Goal: Find specific page/section: Find specific page/section

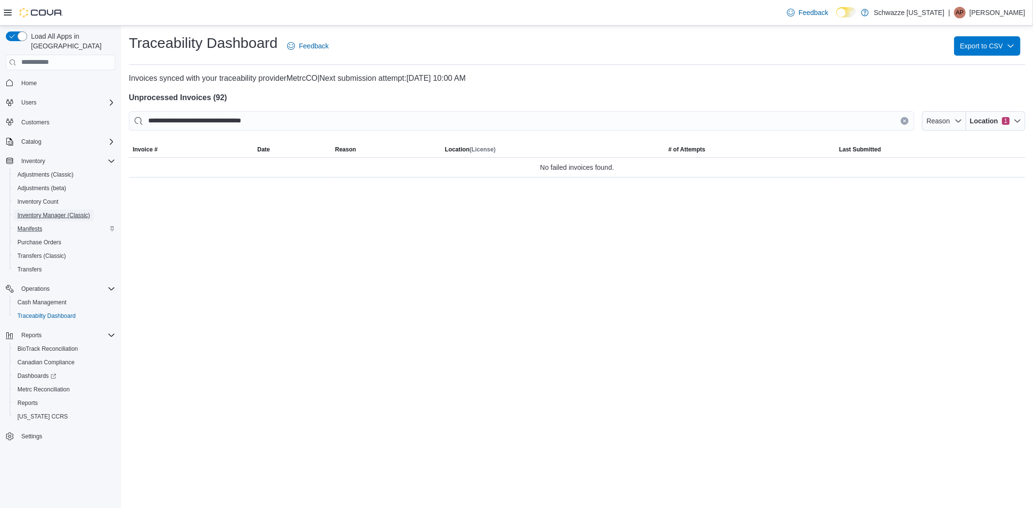
drag, startPoint x: 53, startPoint y: 199, endPoint x: 76, endPoint y: 212, distance: 25.8
click at [53, 210] on span "Inventory Manager (Classic)" at bounding box center [53, 216] width 73 height 12
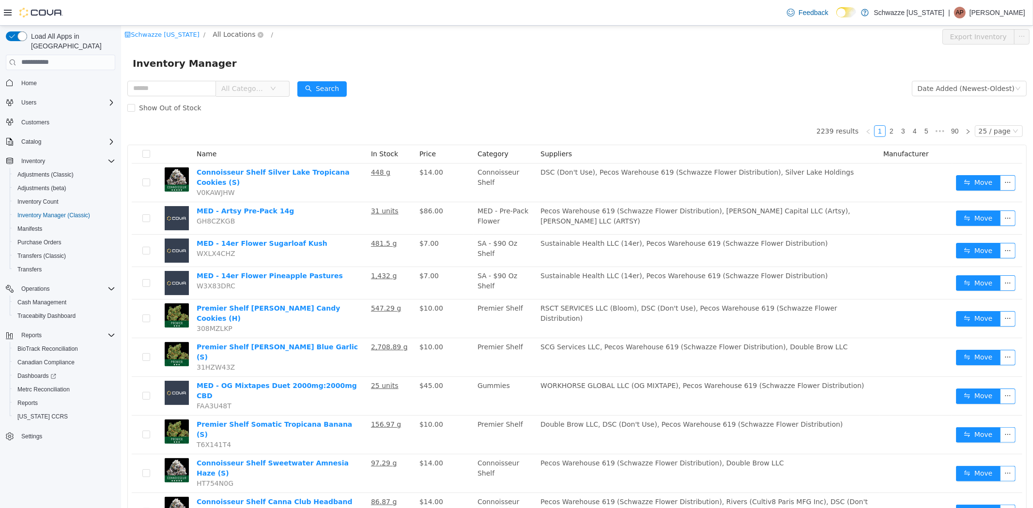
click at [212, 31] on span "All Locations" at bounding box center [233, 34] width 43 height 11
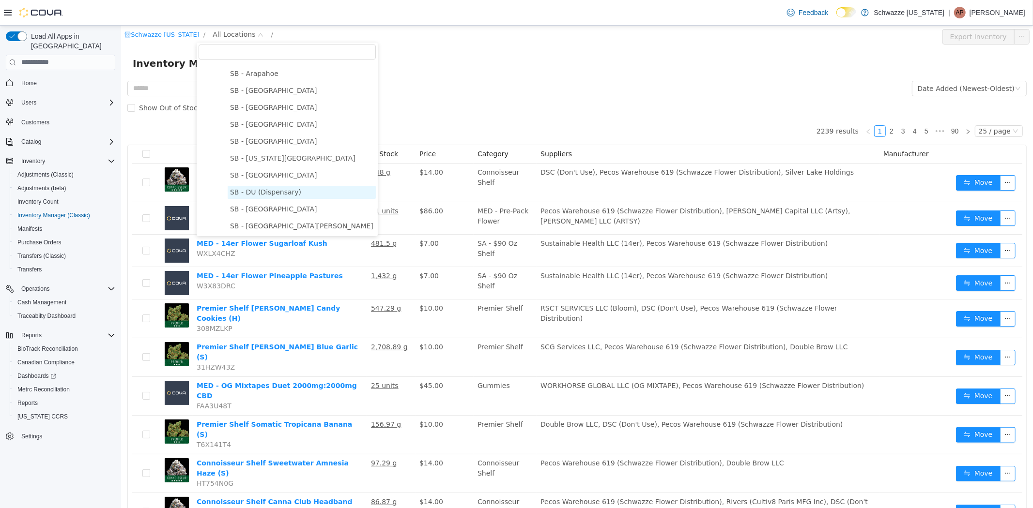
scroll to position [161, 0]
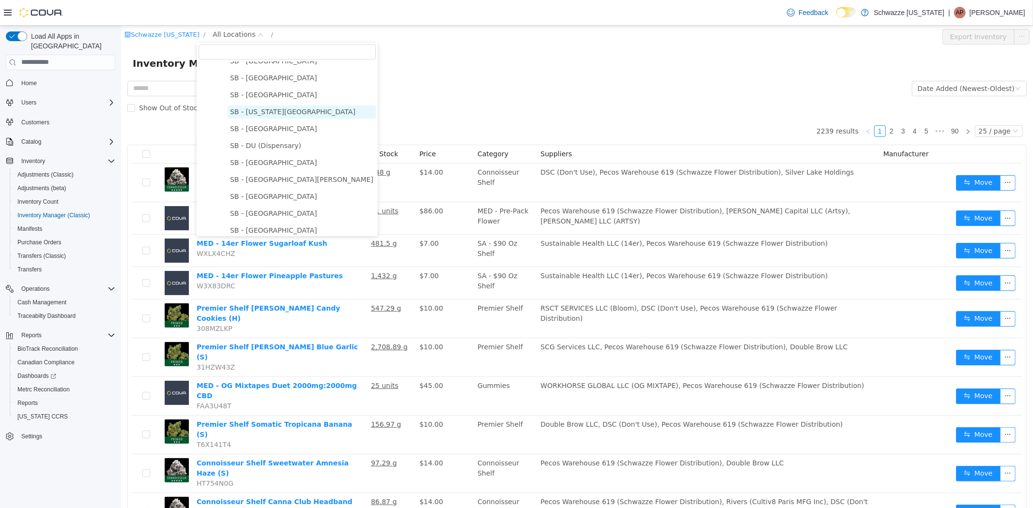
click at [263, 111] on span "SB - [US_STATE][GEOGRAPHIC_DATA]" at bounding box center [291, 111] width 125 height 8
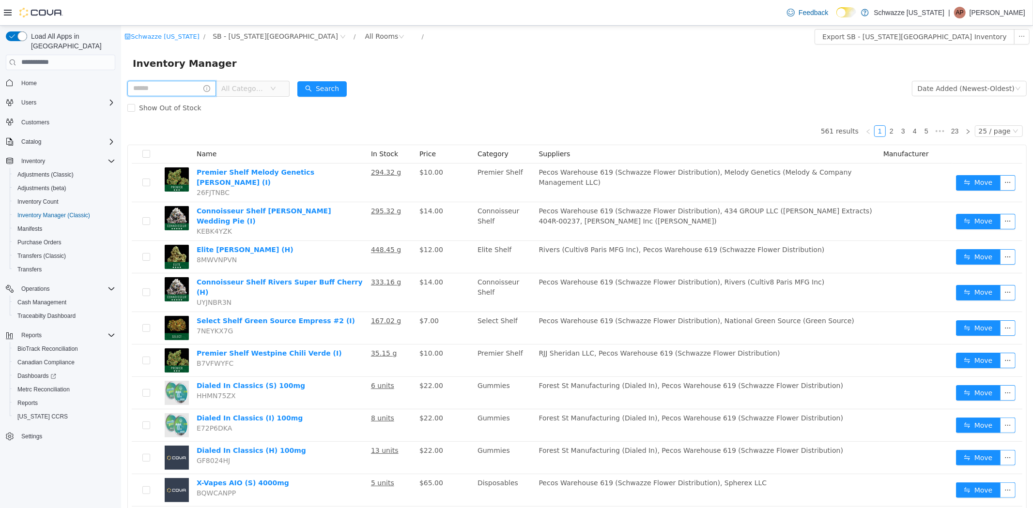
click at [181, 89] on input "text" at bounding box center [171, 87] width 89 height 15
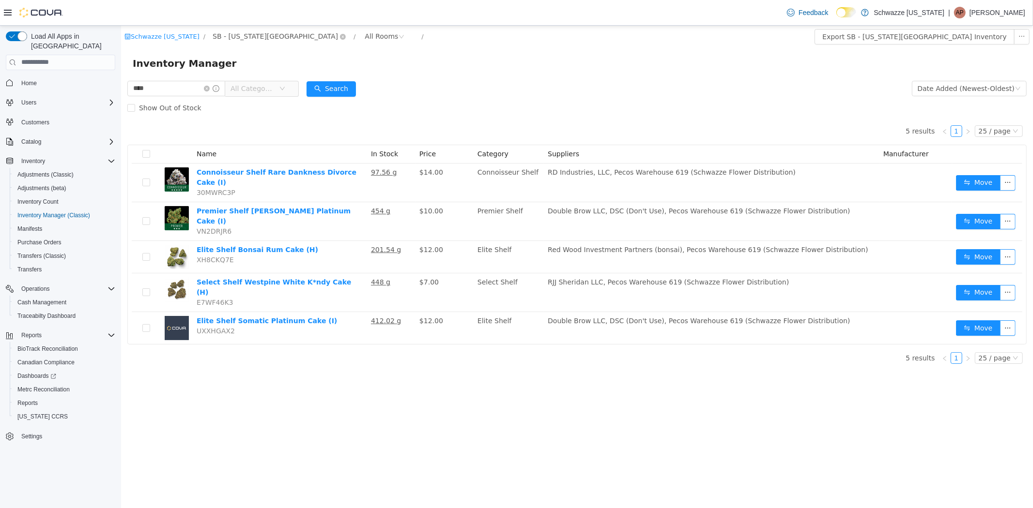
click at [254, 38] on span "SB - [US_STATE][GEOGRAPHIC_DATA]" at bounding box center [274, 36] width 125 height 11
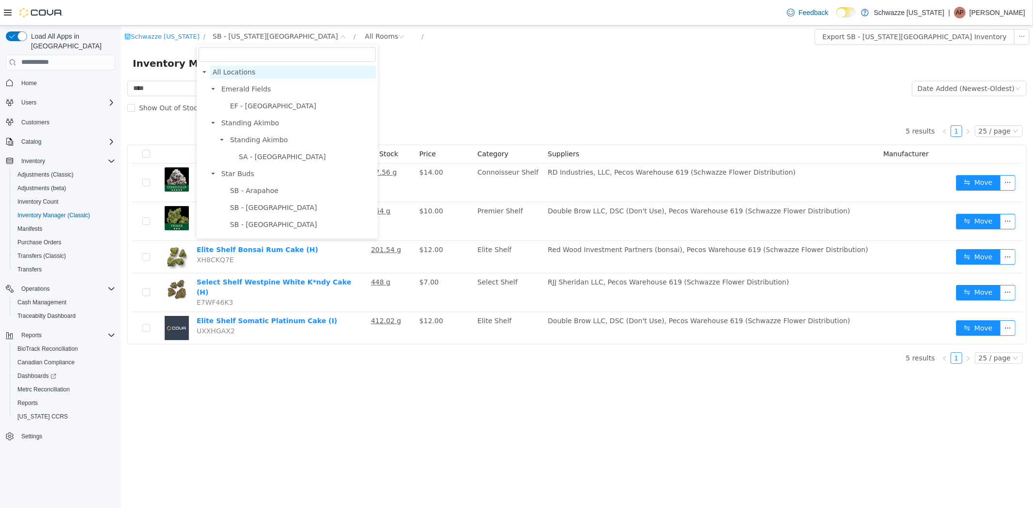
click at [243, 70] on span "All Locations" at bounding box center [233, 72] width 43 height 8
click at [214, 74] on span "All Locations" at bounding box center [233, 72] width 43 height 8
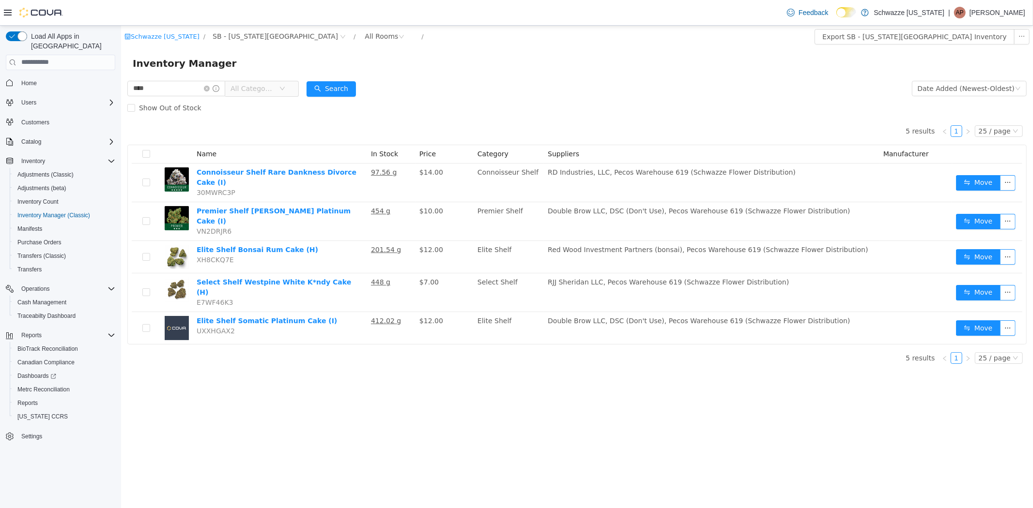
click at [394, 72] on div "Inventory Manager" at bounding box center [577, 62] width 912 height 31
click at [339, 37] on icon "icon: close-circle" at bounding box center [342, 36] width 6 height 6
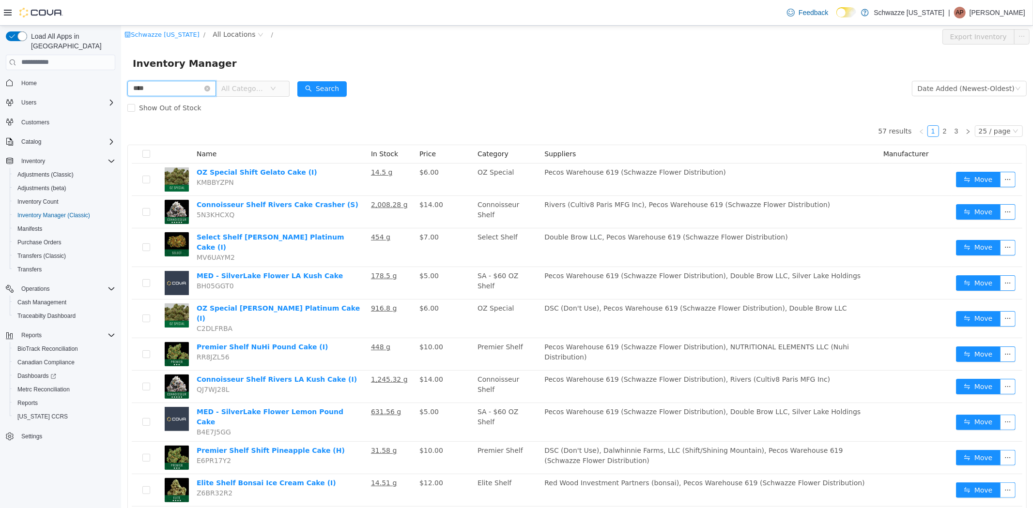
click at [156, 87] on input "****" at bounding box center [171, 87] width 89 height 15
type input "**********"
click at [215, 33] on span "All Locations" at bounding box center [233, 34] width 43 height 11
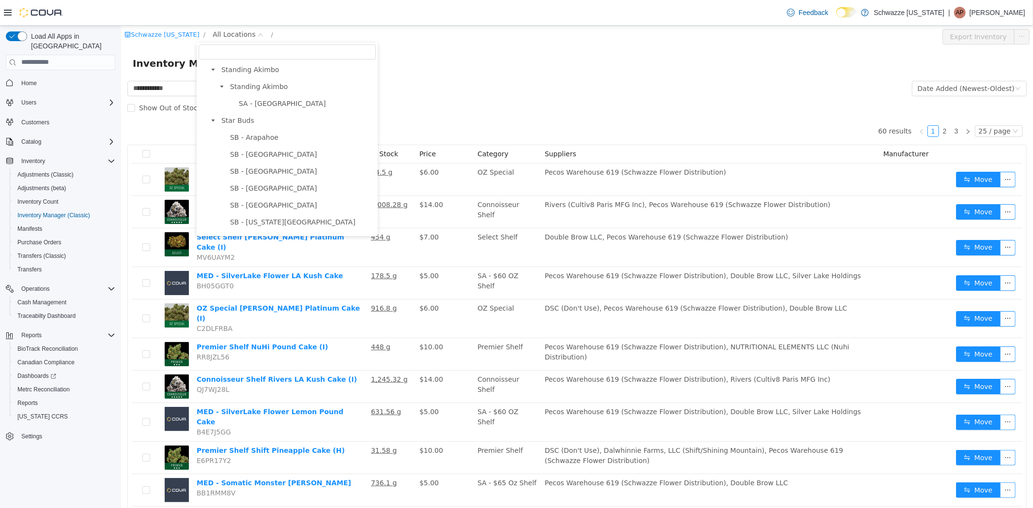
scroll to position [107, 0]
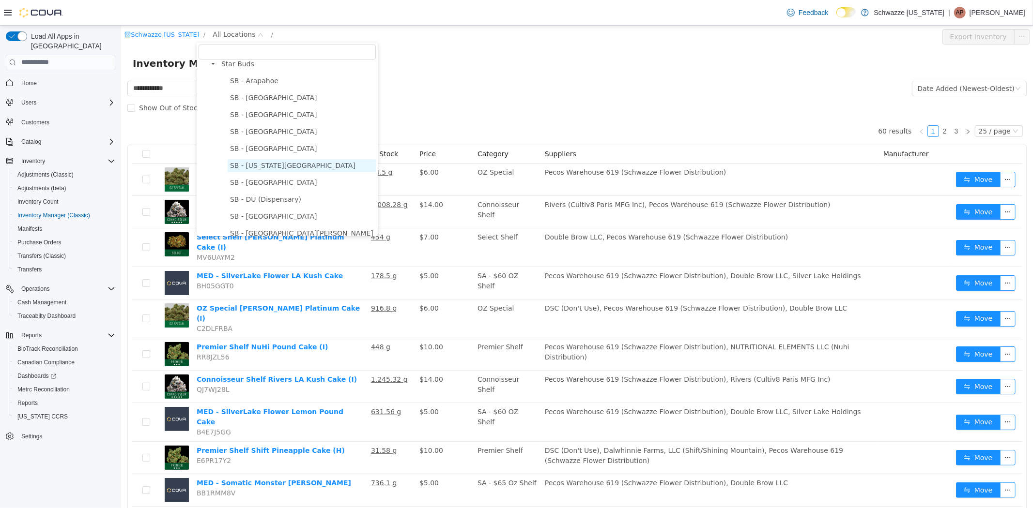
click at [279, 162] on span "SB - [US_STATE][GEOGRAPHIC_DATA]" at bounding box center [291, 165] width 125 height 8
